Goal: Task Accomplishment & Management: Manage account settings

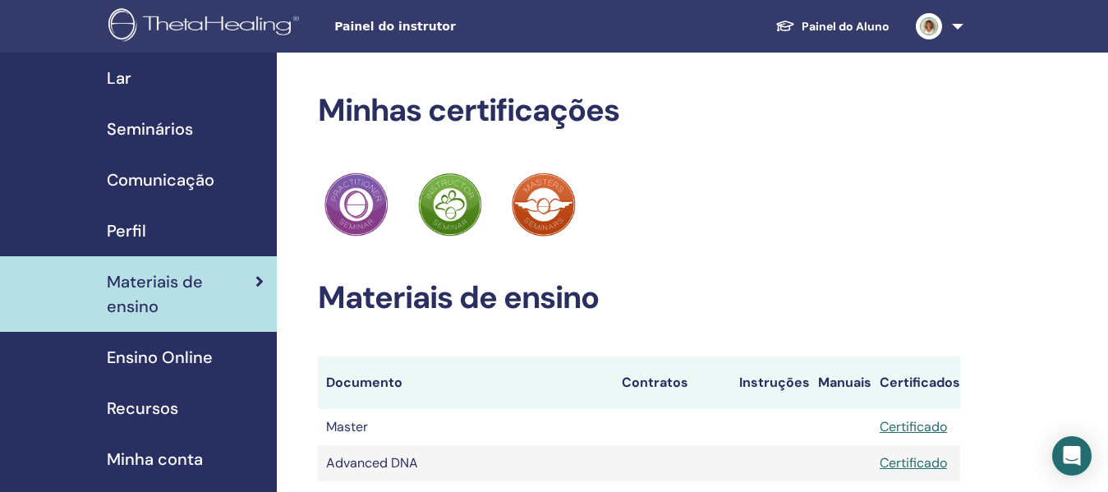
click at [176, 120] on span "Seminários" at bounding box center [150, 129] width 86 height 25
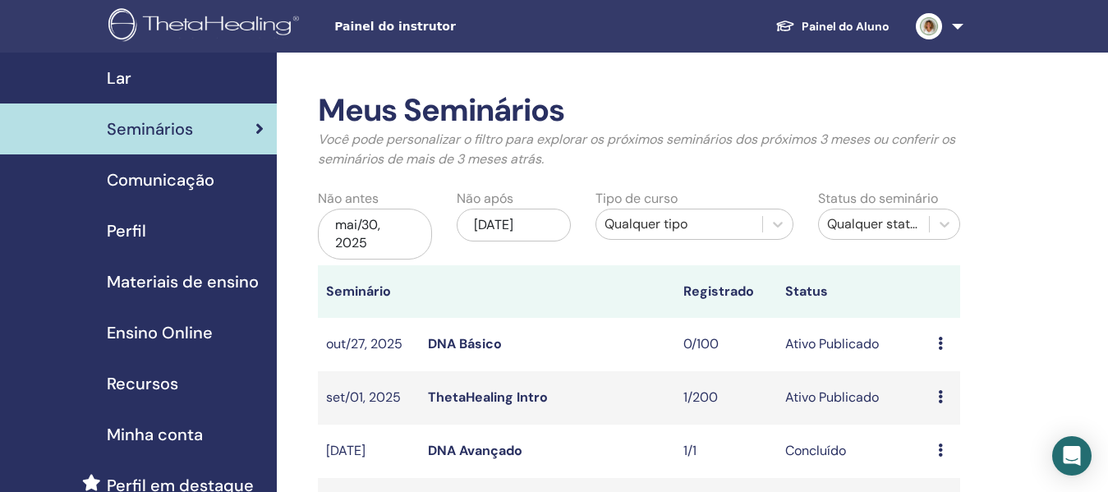
click at [841, 25] on link "Painel do Aluno" at bounding box center [832, 27] width 140 height 30
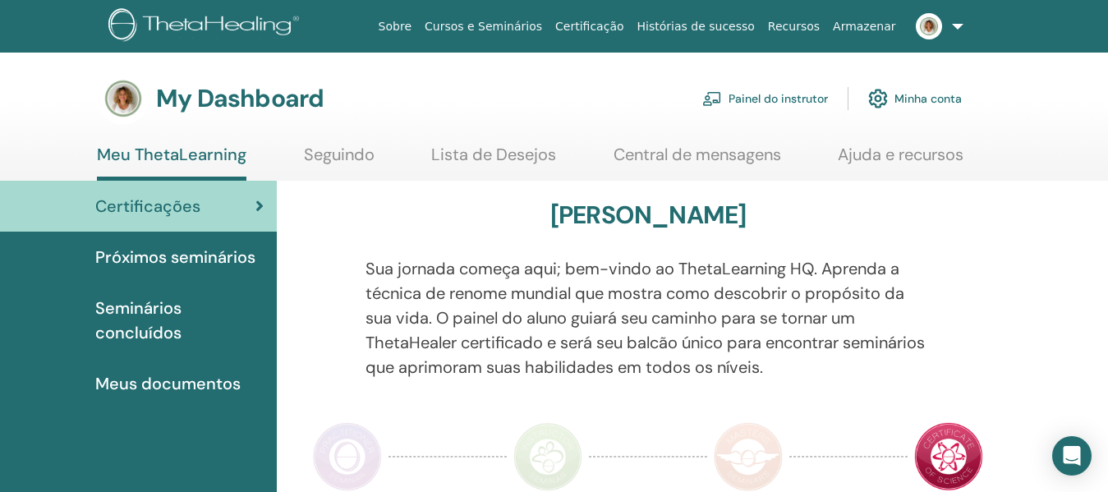
click at [149, 306] on span "Seminários concluídos" at bounding box center [179, 320] width 168 height 49
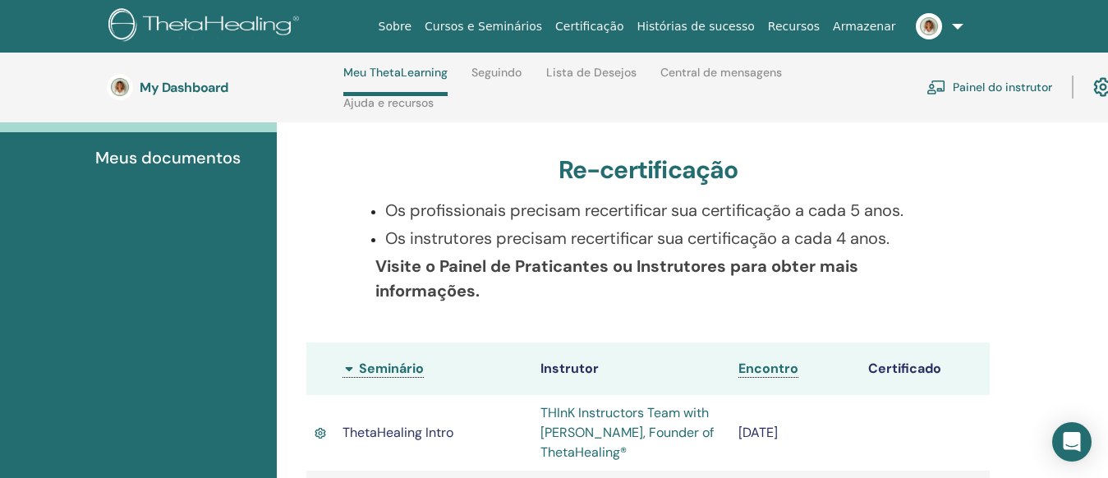
scroll to position [481, 0]
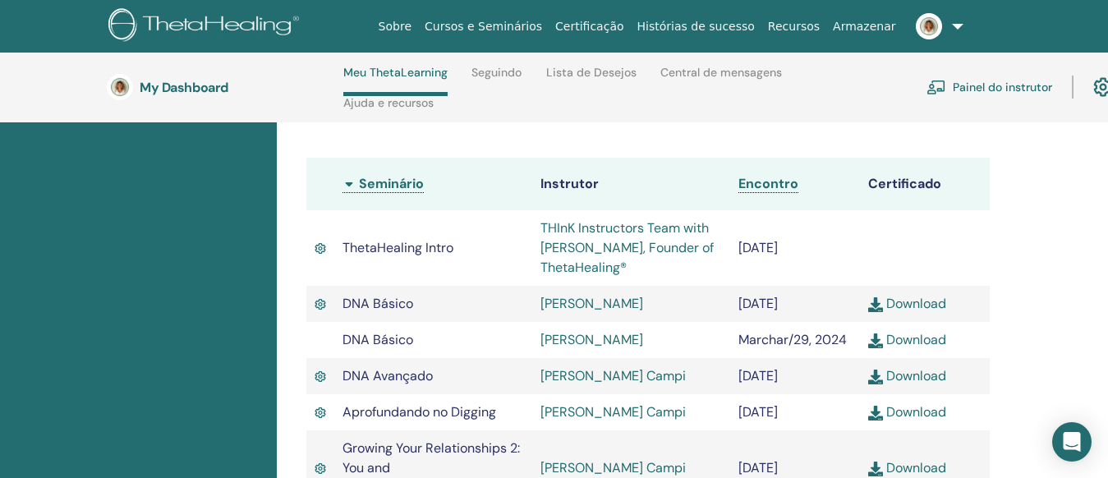
click at [747, 131] on div "Os profissionais precisam recertificar sua certificação a cada 5 anos. Os instr…" at bounding box center [648, 75] width 590 height 125
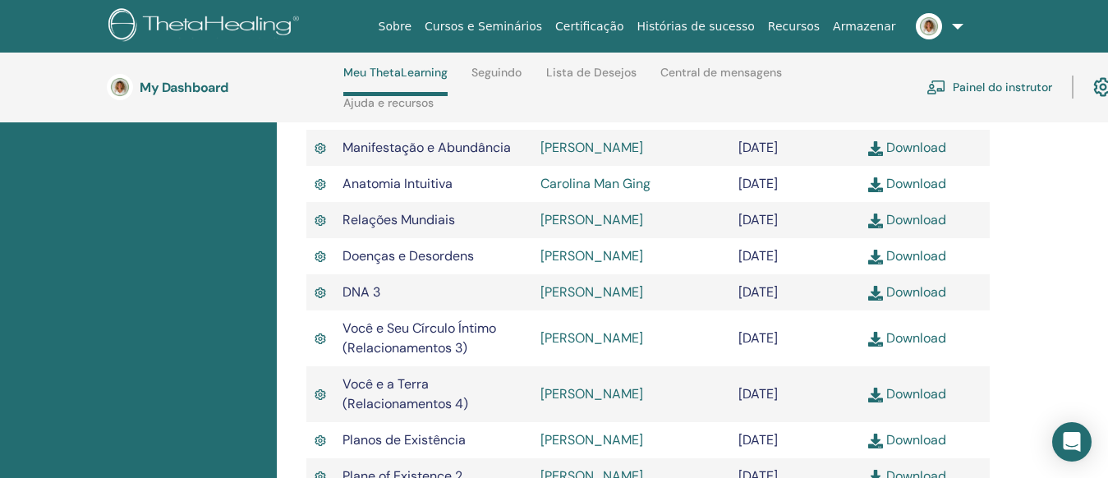
click at [922, 228] on link "Download" at bounding box center [907, 219] width 78 height 17
drag, startPoint x: 739, startPoint y: 245, endPoint x: 836, endPoint y: 252, distance: 98.0
click at [836, 238] on td "Junho/22, 2024" at bounding box center [795, 220] width 130 height 36
click at [610, 228] on link "Renata Queiroz" at bounding box center [592, 219] width 103 height 17
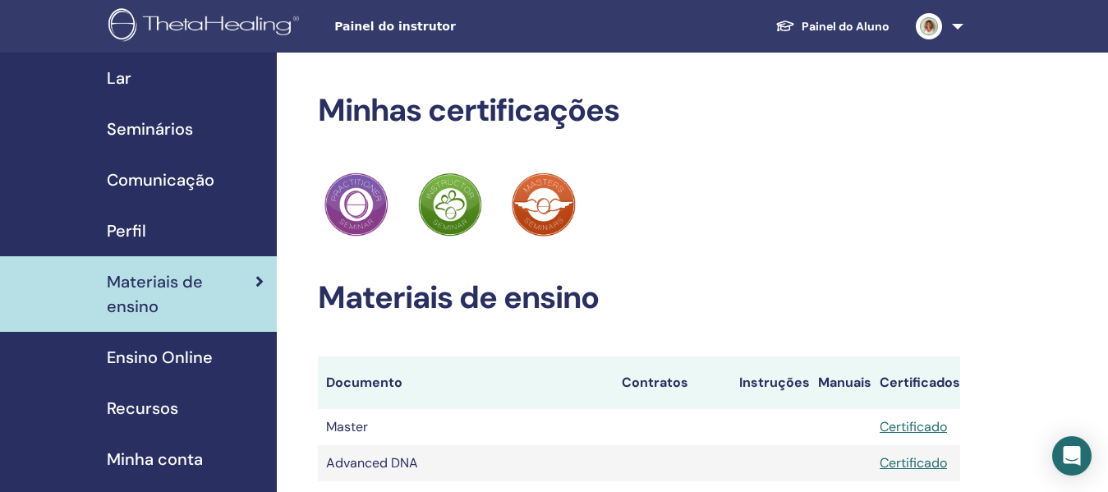
click at [108, 81] on div "Lar" at bounding box center [138, 78] width 251 height 25
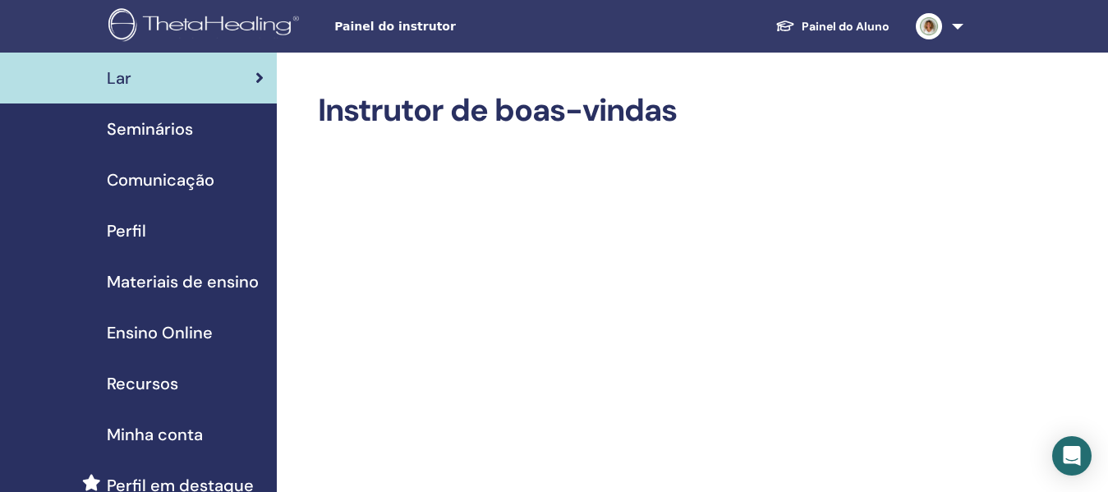
click at [196, 133] on div "Seminários" at bounding box center [138, 129] width 251 height 25
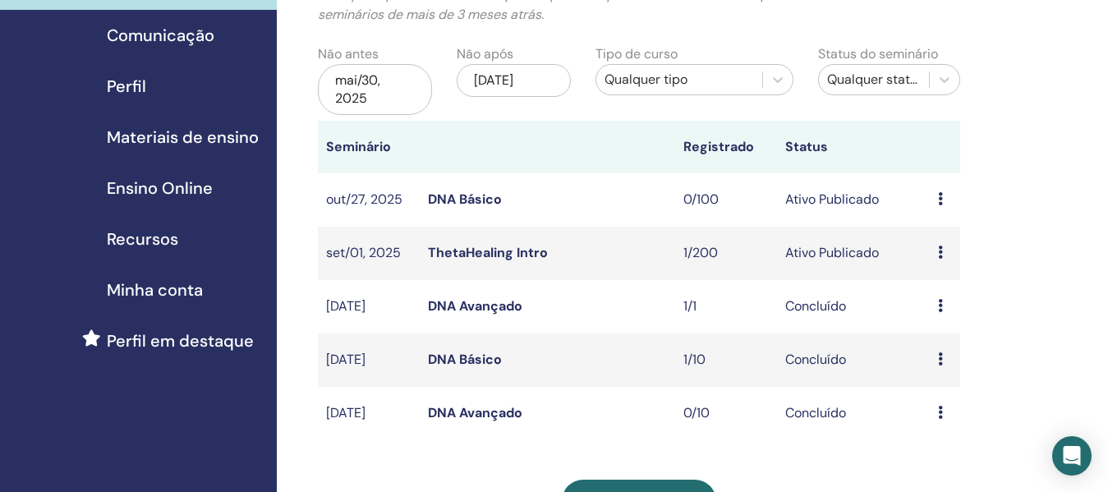
scroll to position [164, 0]
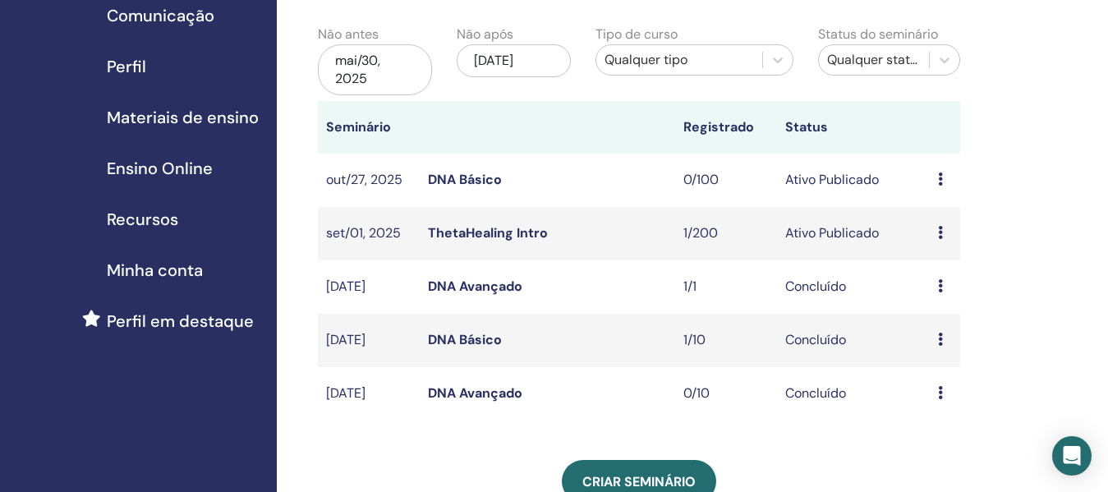
click at [509, 233] on link "ThetaHealing Intro" at bounding box center [488, 232] width 120 height 17
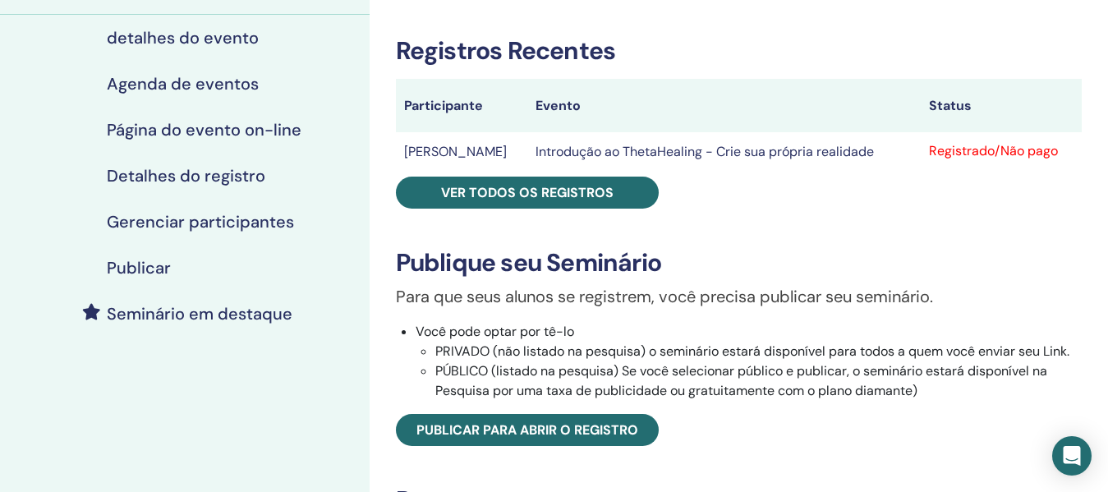
scroll to position [246, 0]
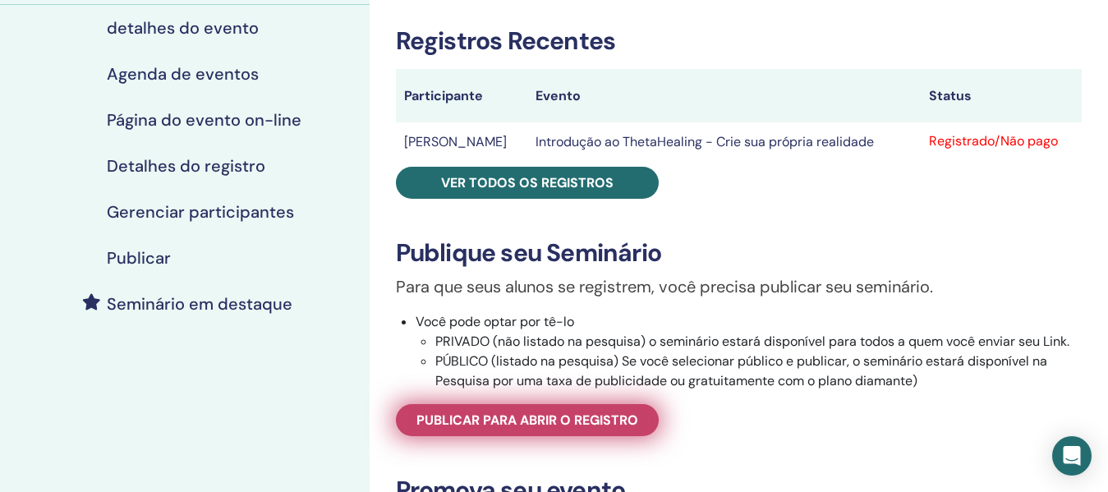
click at [582, 428] on font "Publicar para abrir o registro" at bounding box center [528, 420] width 222 height 17
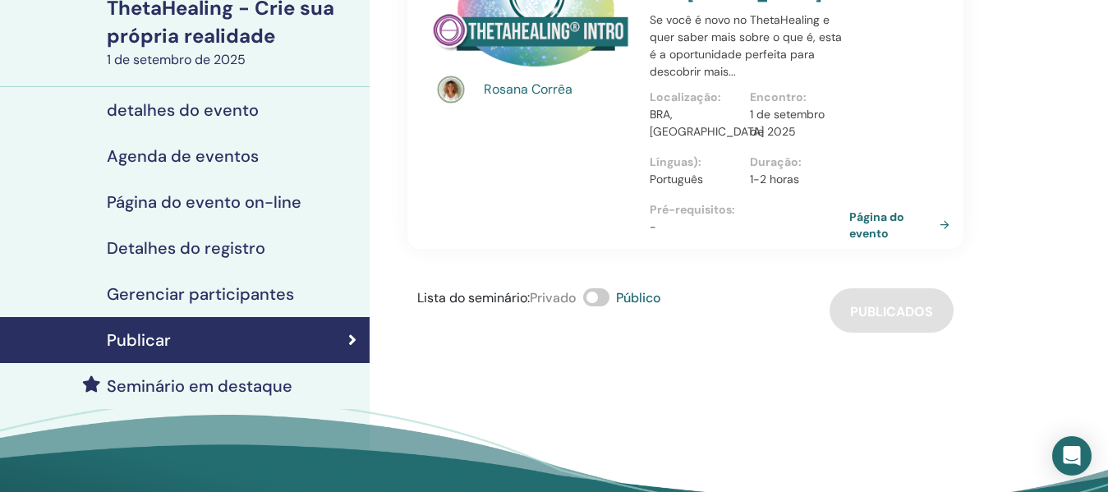
scroll to position [82, 0]
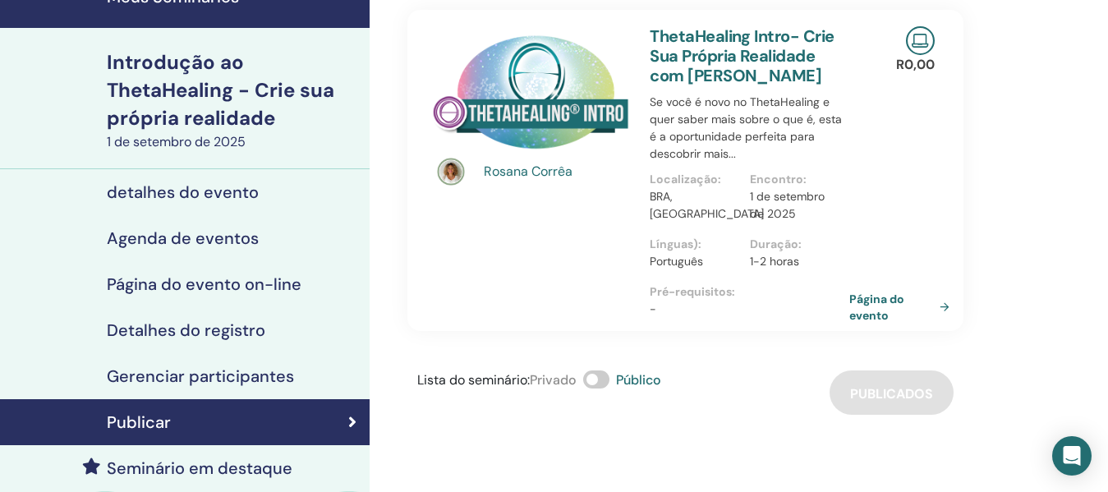
click at [228, 327] on font "Detalhes do registro" at bounding box center [186, 330] width 159 height 21
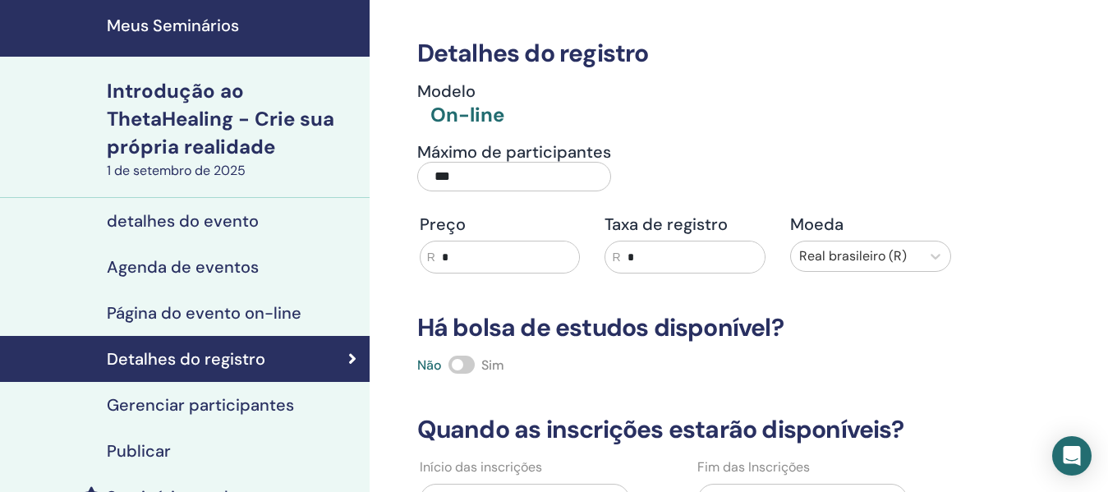
scroll to position [82, 0]
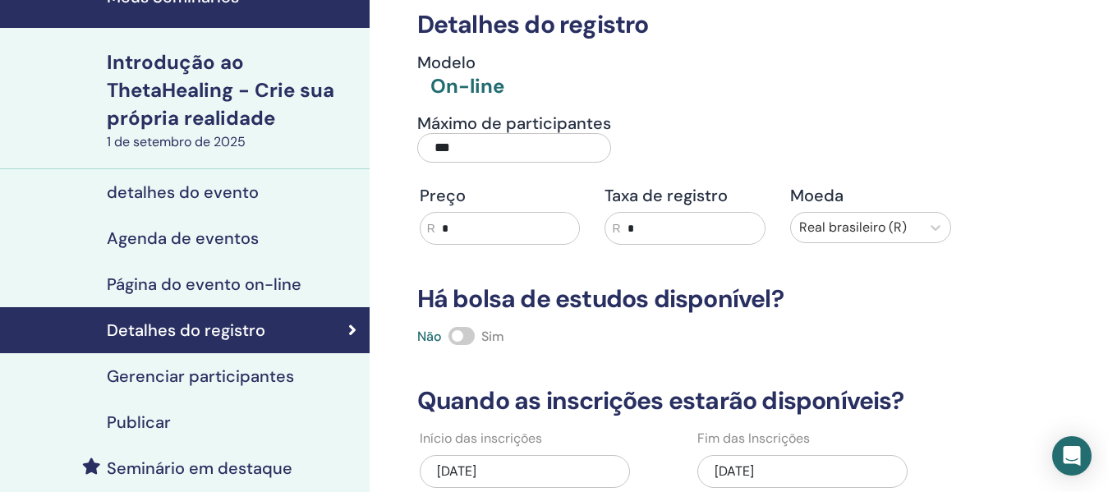
click at [205, 288] on font "Página do evento on-line" at bounding box center [204, 284] width 195 height 21
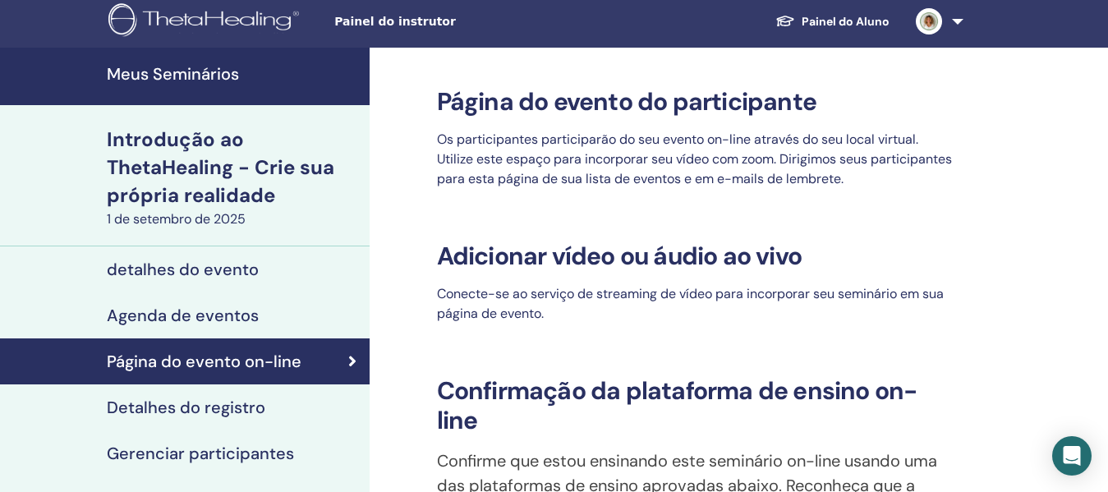
scroll to position [246, 0]
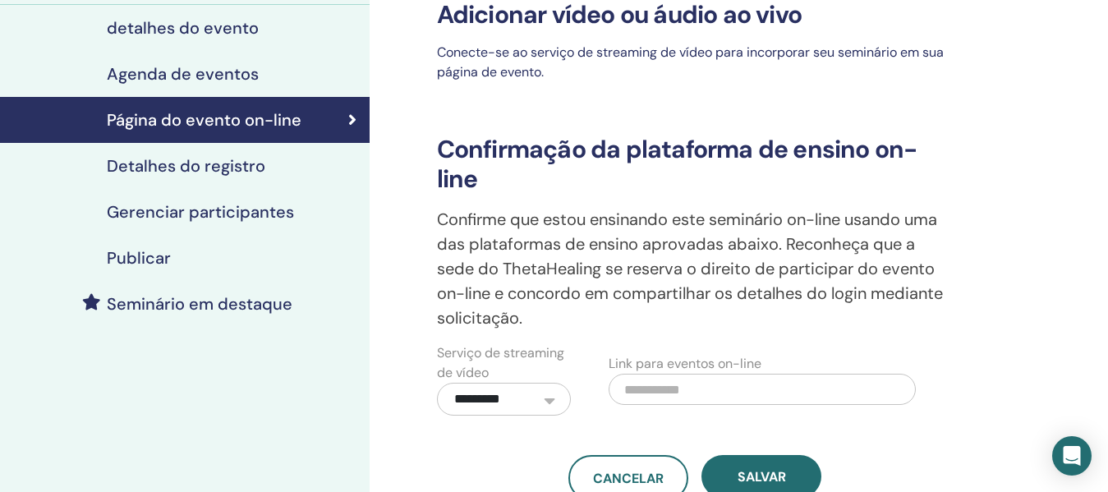
click at [242, 164] on font "Detalhes do registro" at bounding box center [186, 165] width 159 height 21
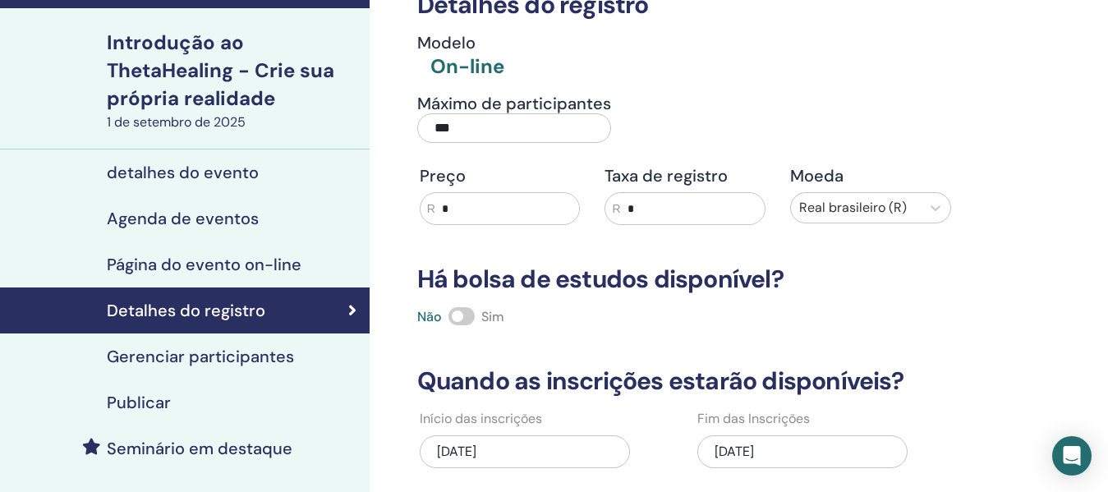
scroll to position [246, 0]
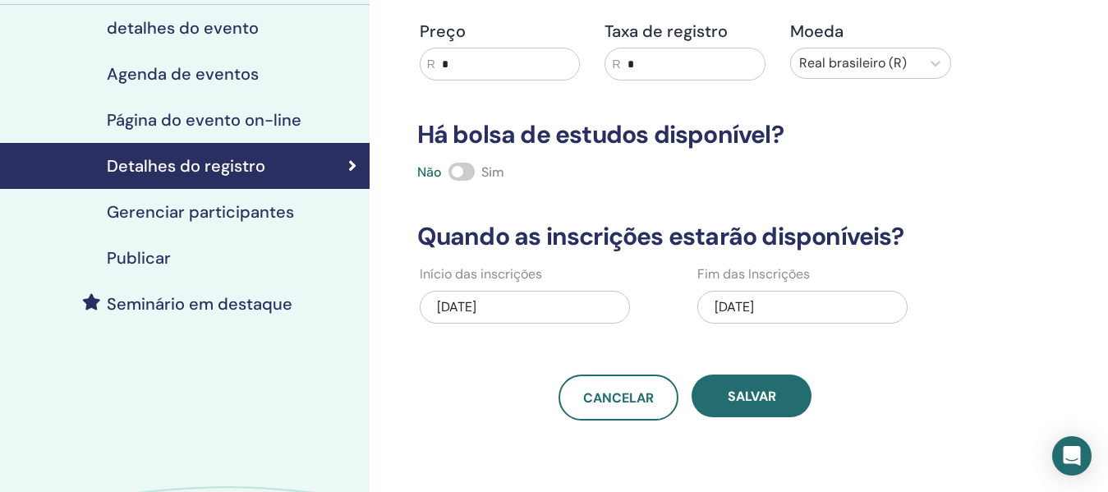
click at [165, 255] on font "Publicar" at bounding box center [139, 257] width 64 height 21
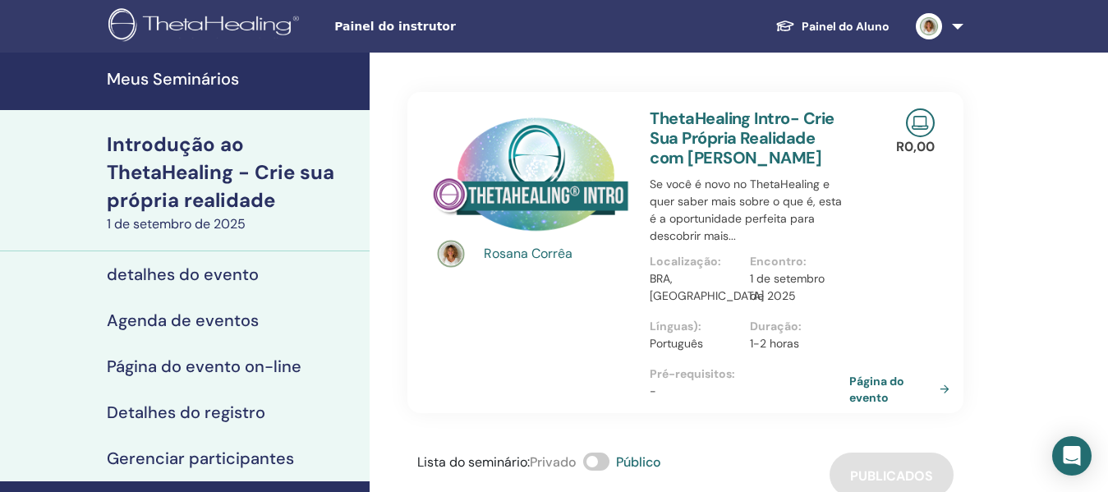
click at [209, 282] on font "detalhes do evento" at bounding box center [183, 274] width 152 height 21
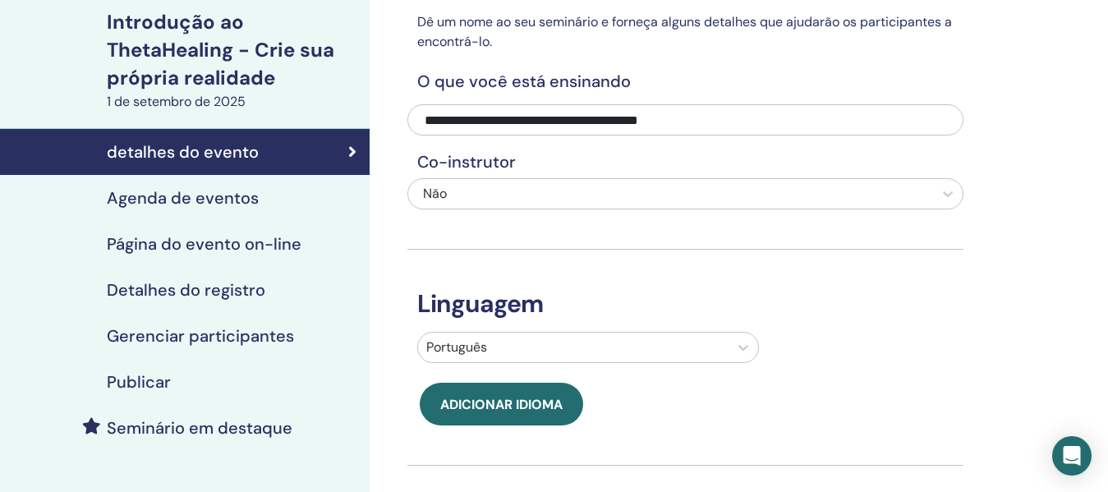
scroll to position [411, 0]
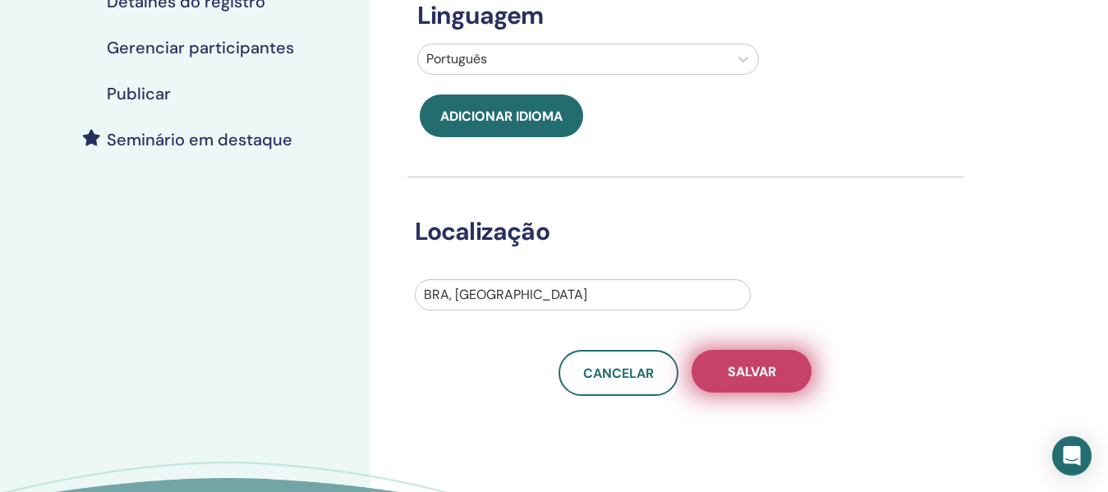
click at [767, 366] on font "Salvar" at bounding box center [752, 371] width 48 height 17
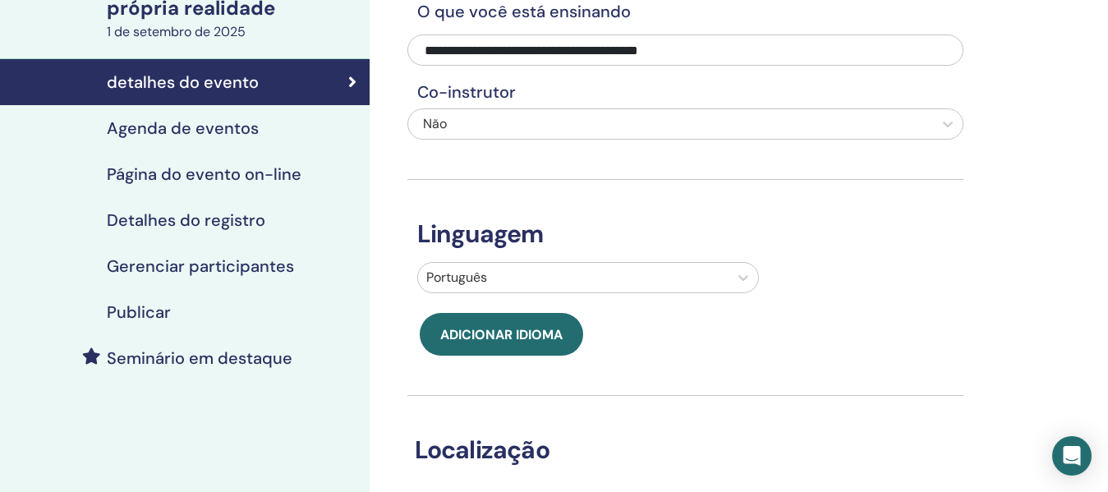
scroll to position [227, 0]
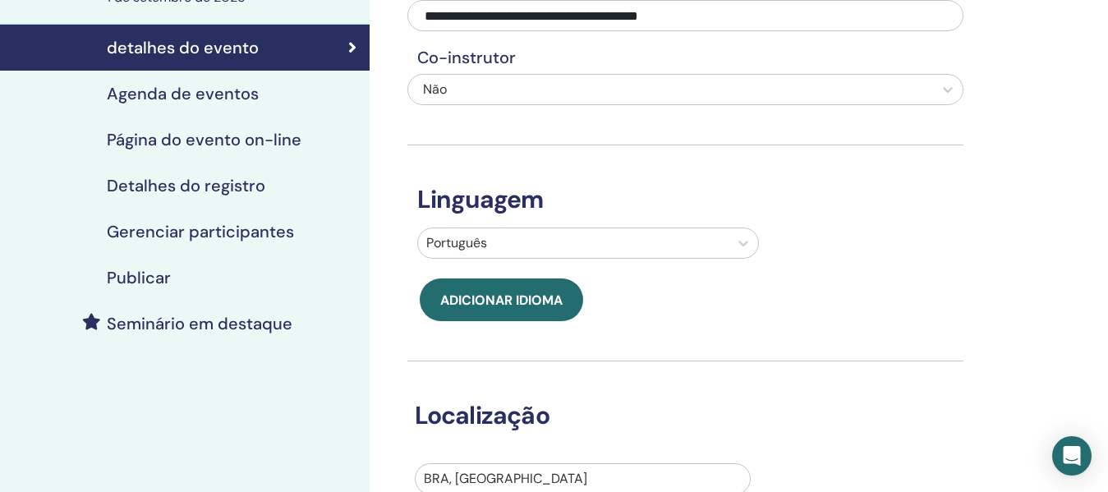
click at [186, 84] on font "Agenda de eventos" at bounding box center [183, 93] width 152 height 21
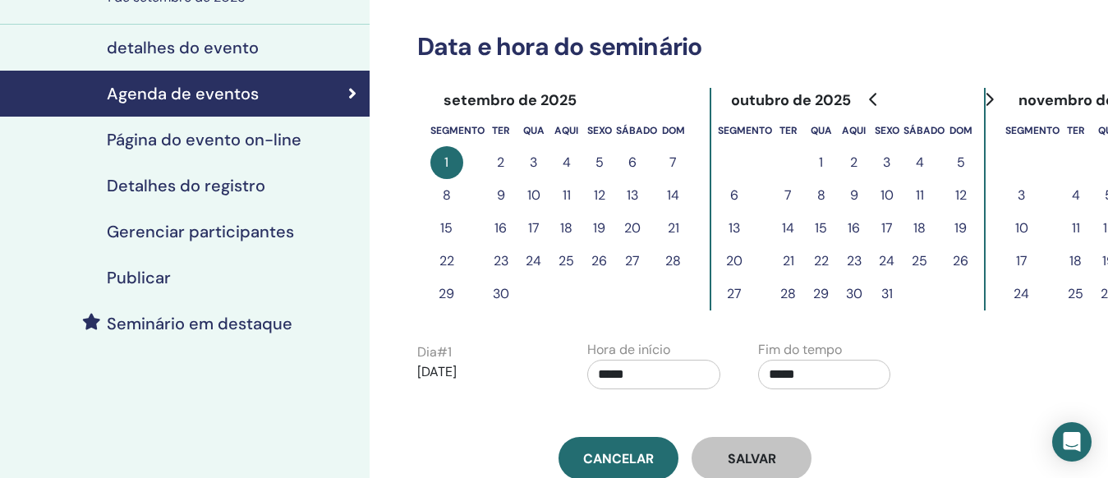
click at [222, 188] on font "Detalhes do registro" at bounding box center [186, 185] width 159 height 21
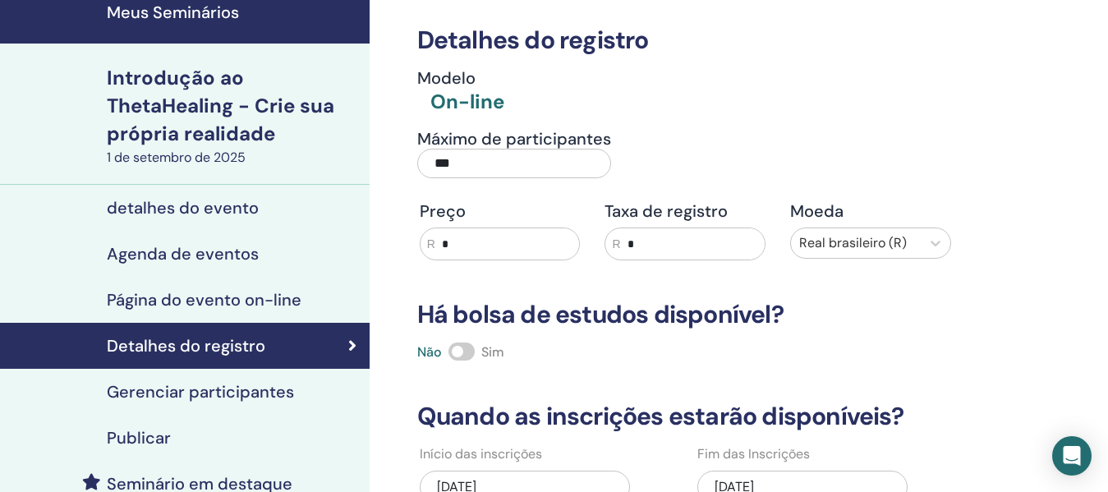
scroll to position [164, 0]
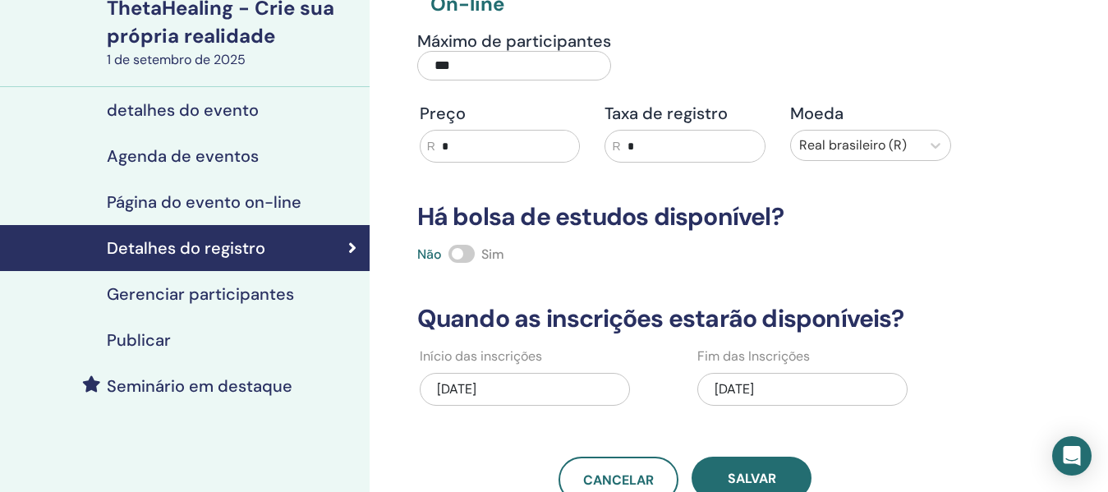
click at [241, 297] on font "Gerenciar participantes" at bounding box center [200, 293] width 187 height 21
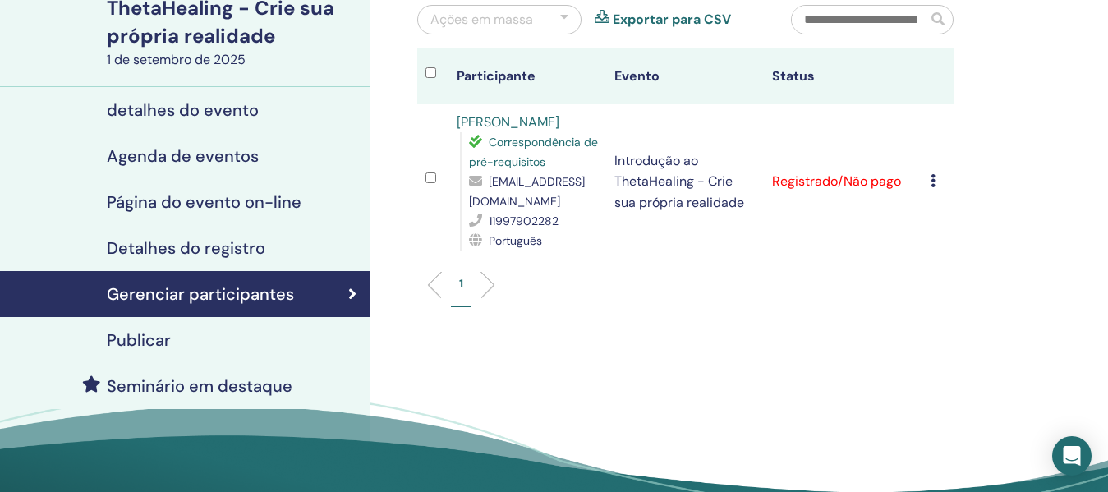
click at [940, 187] on div "Cancelar registro Não certifique-se automaticamente Marcar como pagar Marcar co…" at bounding box center [938, 182] width 15 height 20
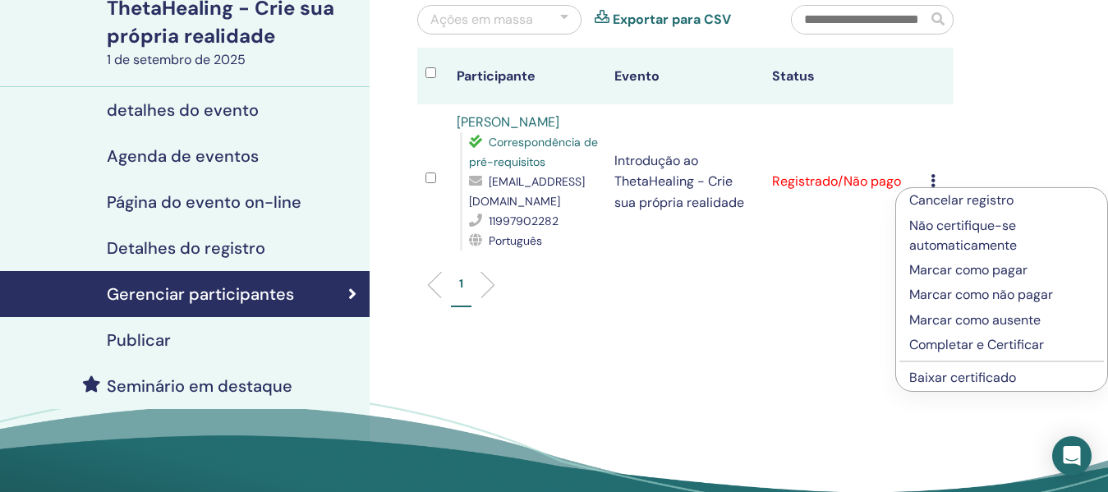
click at [978, 275] on font "Marcar como pagar" at bounding box center [968, 269] width 118 height 17
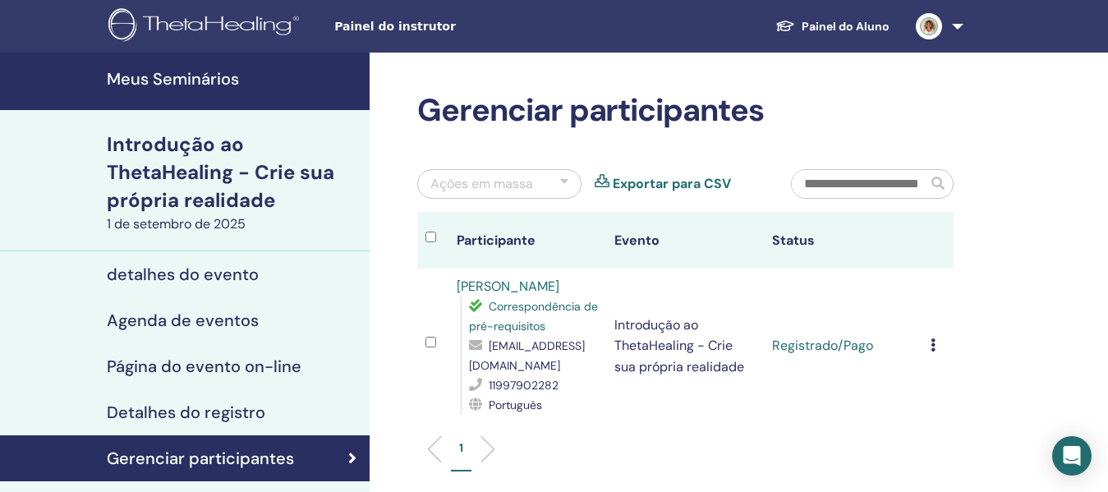
scroll to position [82, 0]
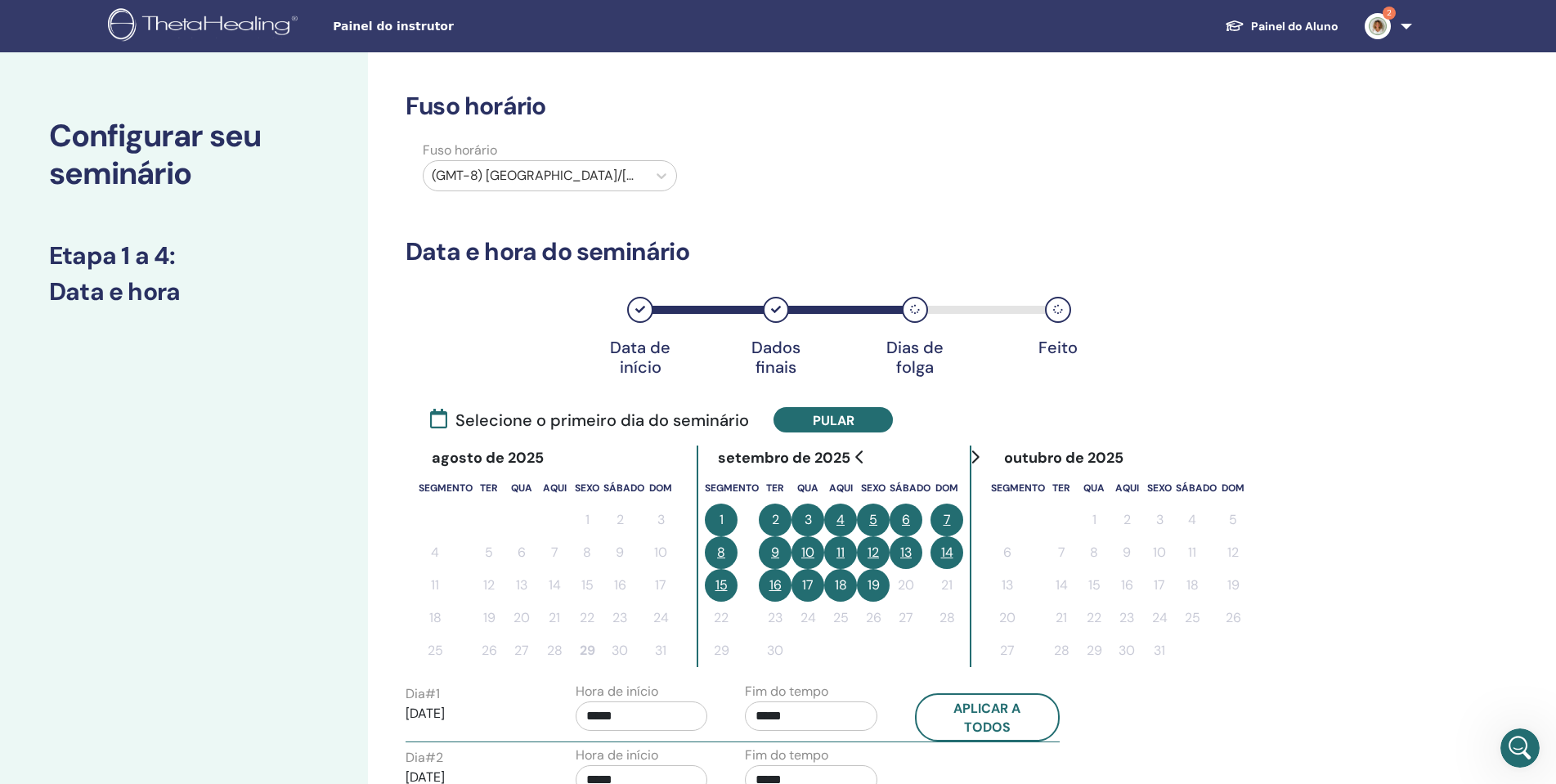
click at [1291, 24] on font "Painel do Aluno" at bounding box center [1295, 26] width 88 height 15
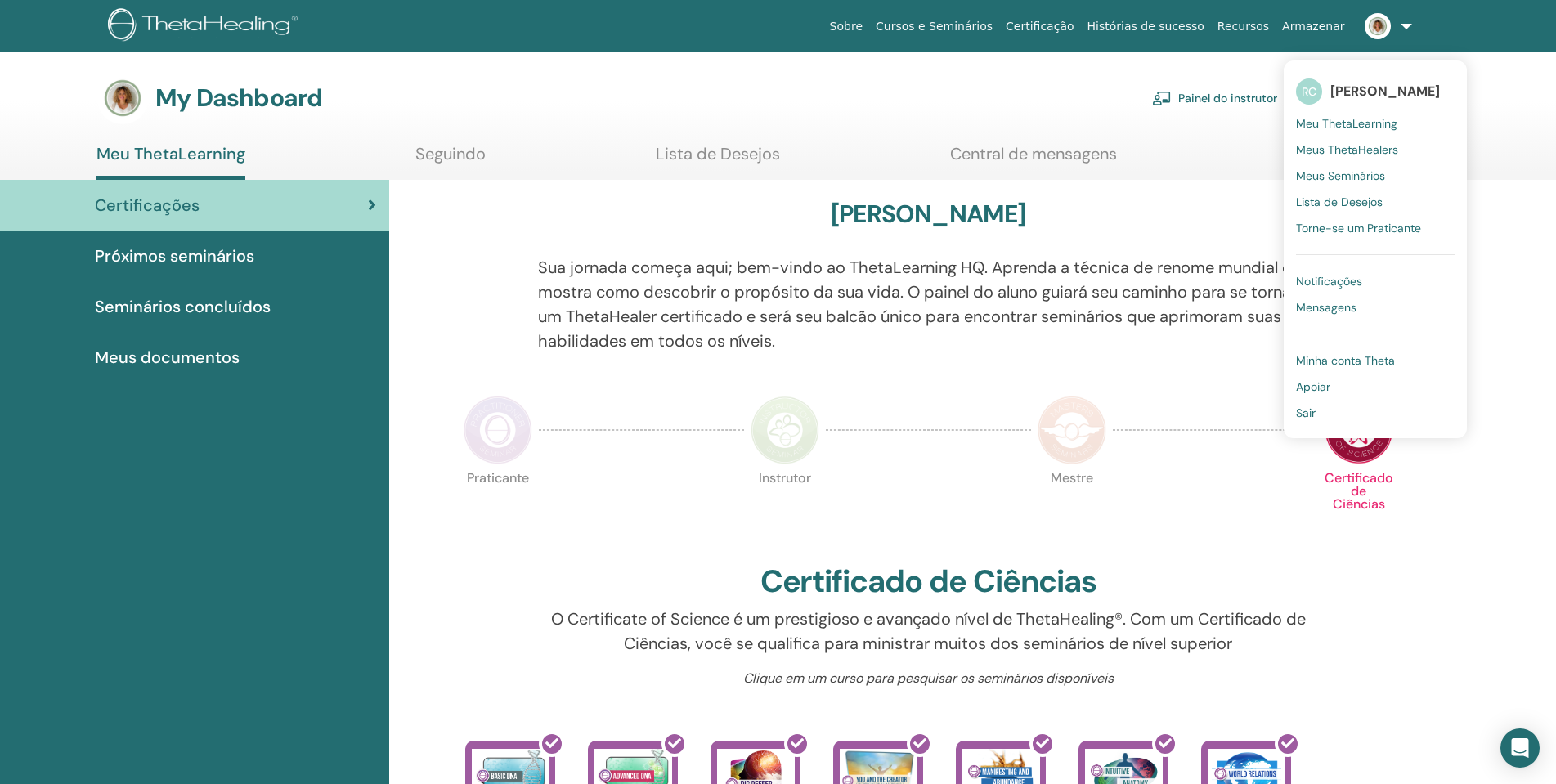
click at [1225, 103] on link "Painel do instrutor" at bounding box center [1216, 98] width 125 height 36
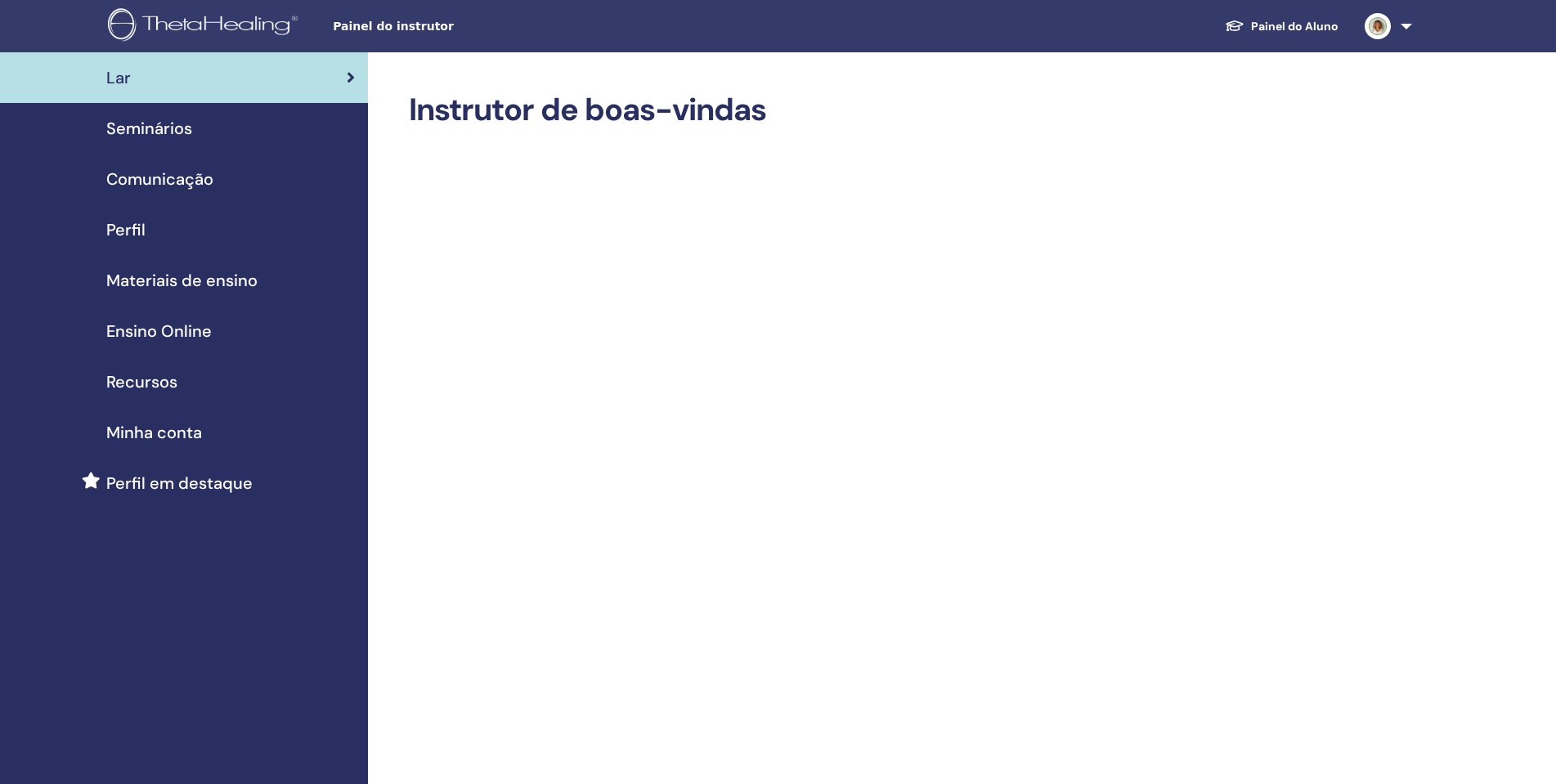
click at [182, 130] on span "Seminários" at bounding box center [149, 128] width 86 height 25
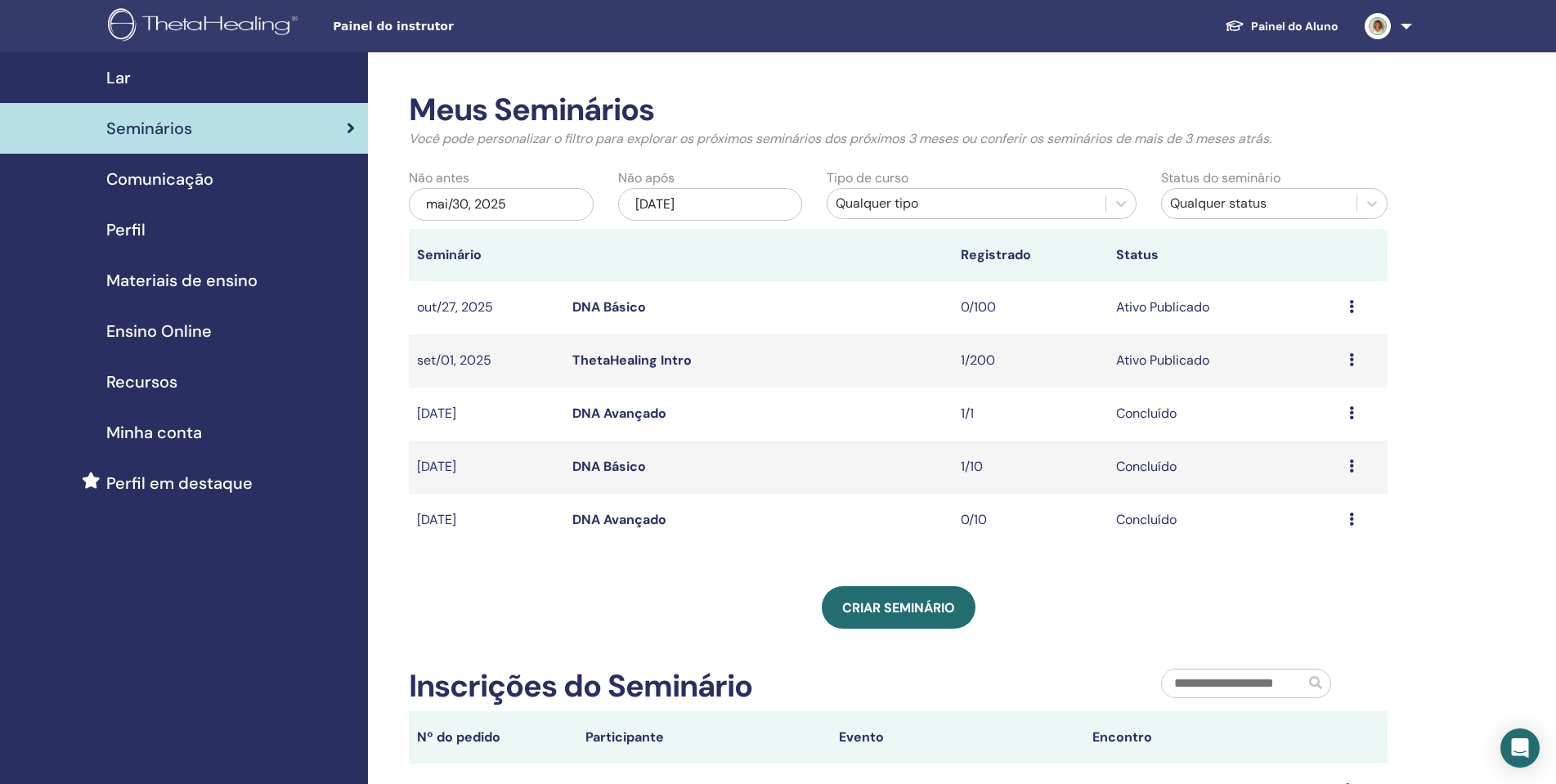
click at [663, 359] on link "ThetaHealing Intro" at bounding box center [632, 359] width 119 height 17
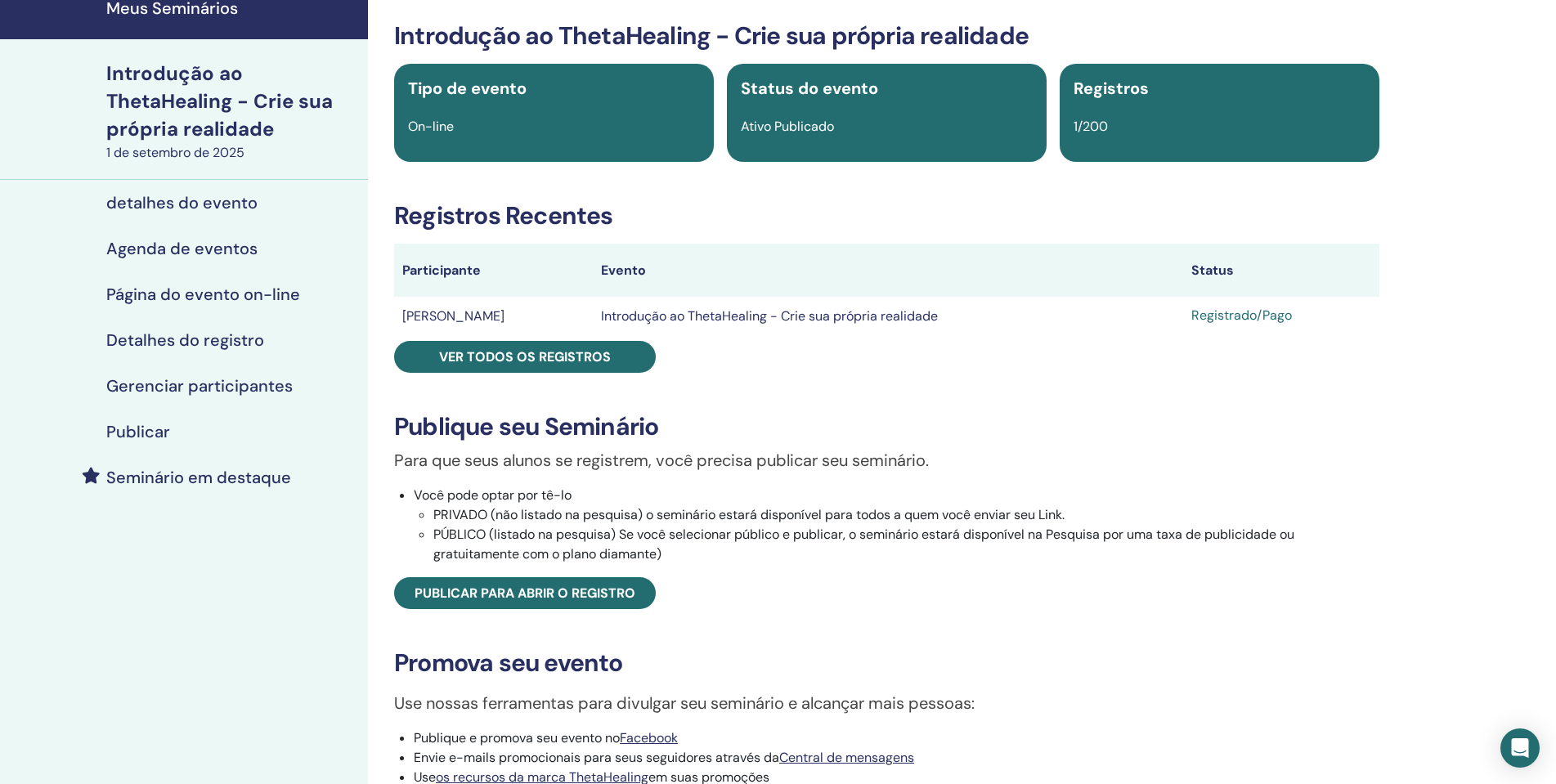
scroll to position [327, 0]
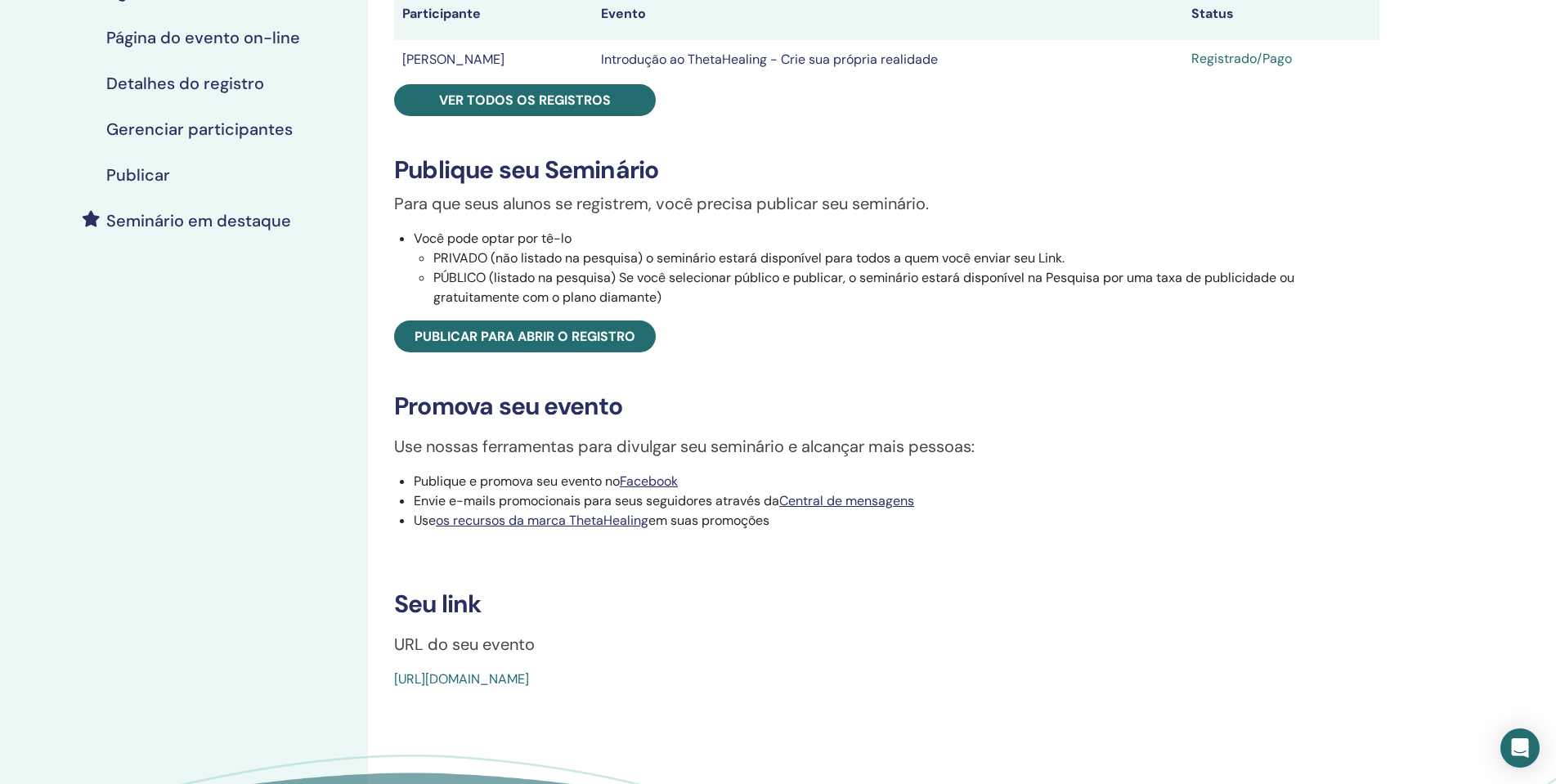
drag, startPoint x: 771, startPoint y: 703, endPoint x: 381, endPoint y: 719, distance: 390.3
click at [381, 719] on div "Introdução ao ThetaHealing - Crie sua própria realidade Tipo de evento On-line …" at bounding box center [887, 321] width 1038 height 1193
copy font "[URL][DOMAIN_NAME]"
